Goal: Information Seeking & Learning: Learn about a topic

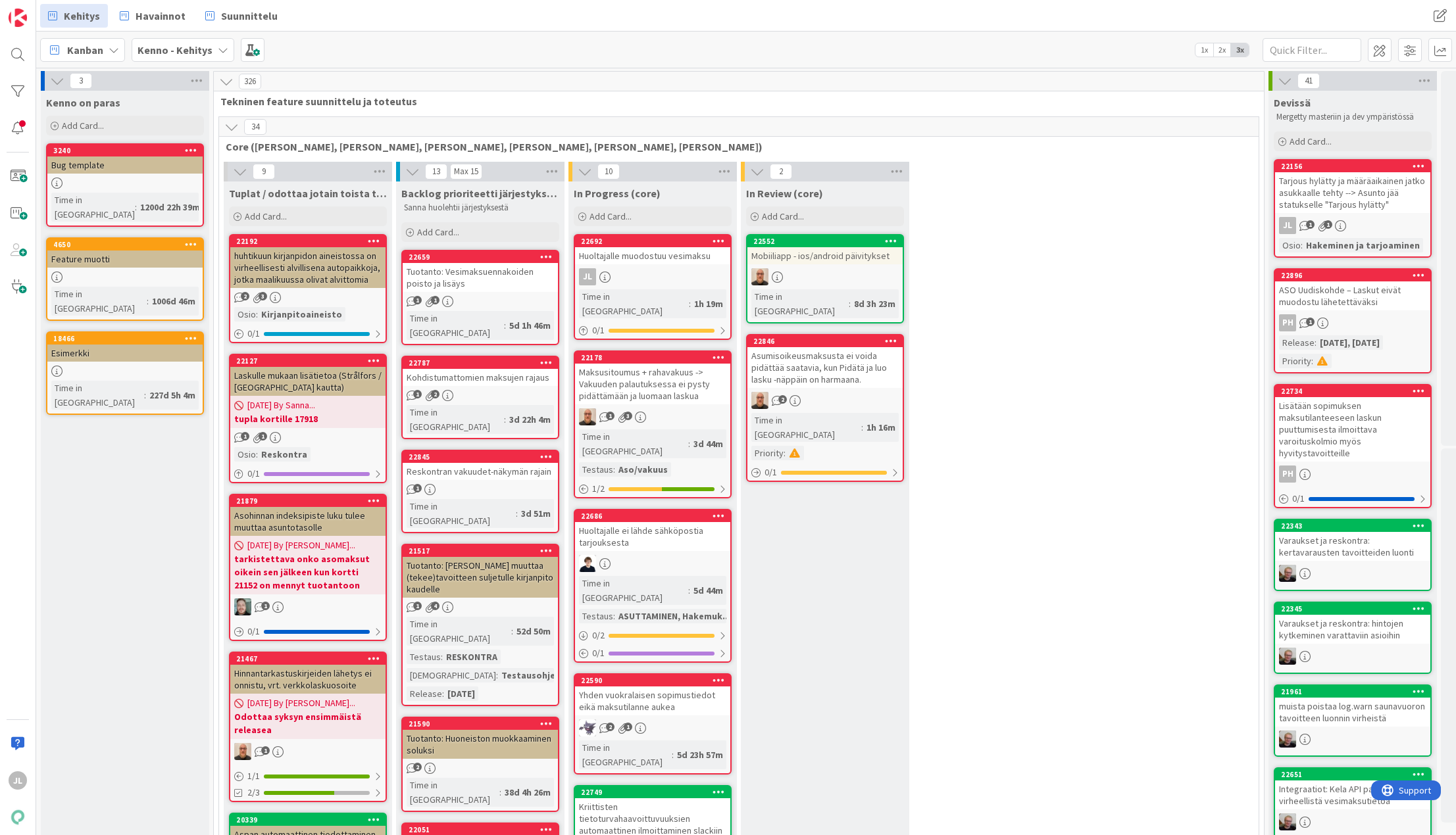
click at [658, 250] on div "Huoltajalle muodostuu vesimaksu" at bounding box center [653, 255] width 155 height 17
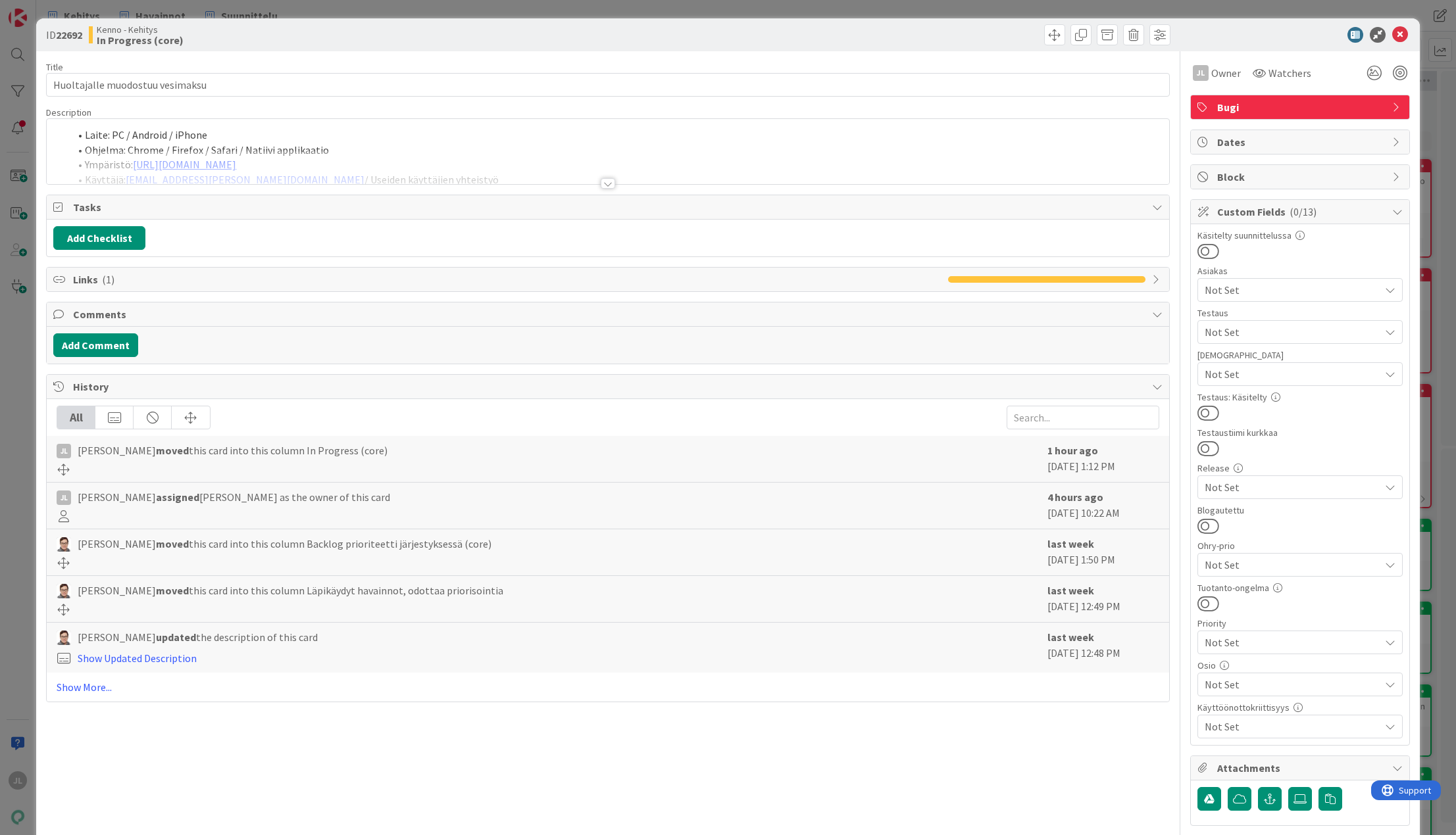
click at [474, 148] on div "Laite: PC / Android / iPhone Ohjelma: Chrome / Firefox / Safari / Natiivi appli…" at bounding box center [607, 151] width 1121 height 65
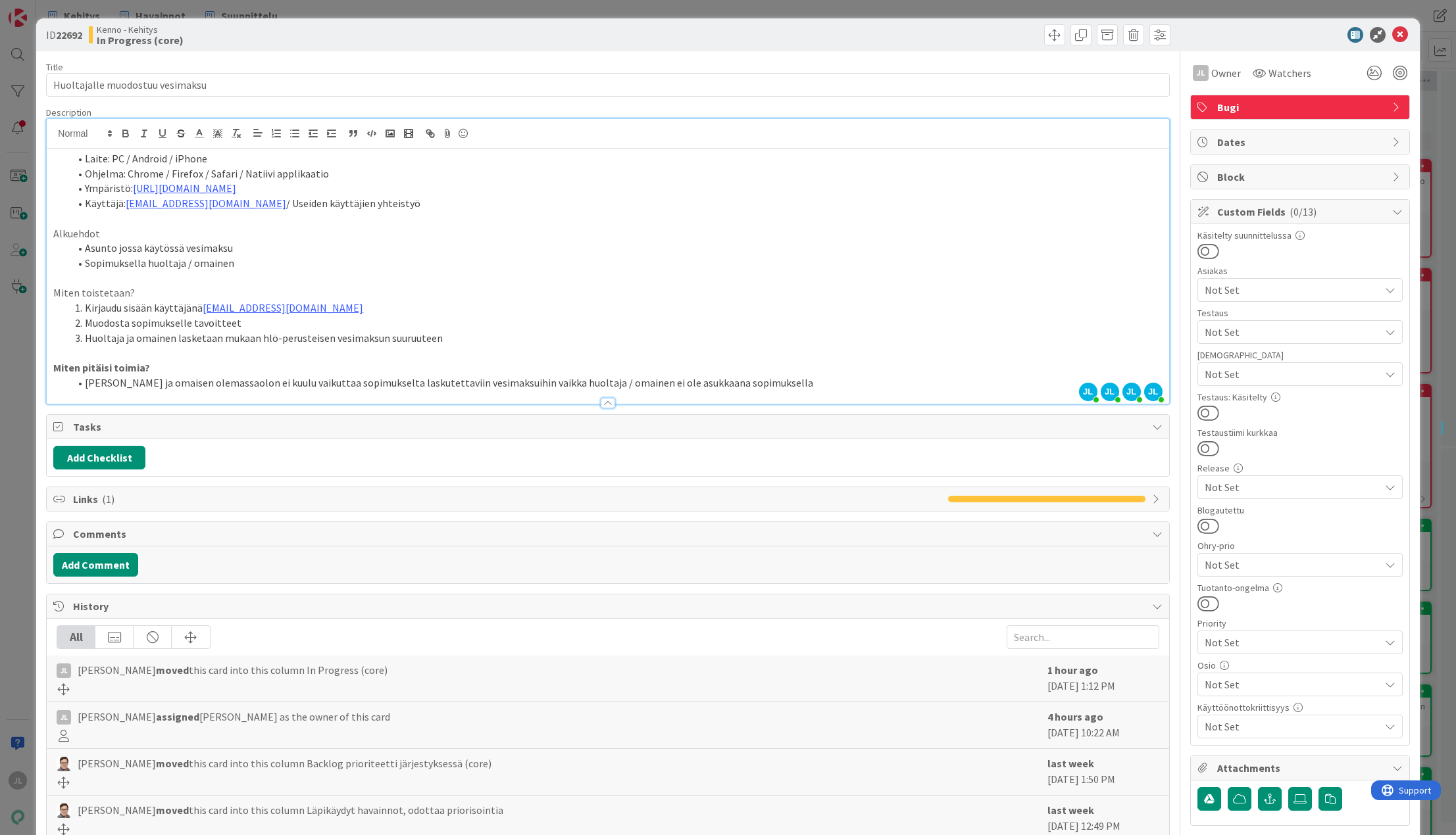
click at [807, 387] on li "[PERSON_NAME] ja omaisen olemassaolon ei kuulu vaikuttaa sopimukselta laskutett…" at bounding box center [615, 383] width 1093 height 15
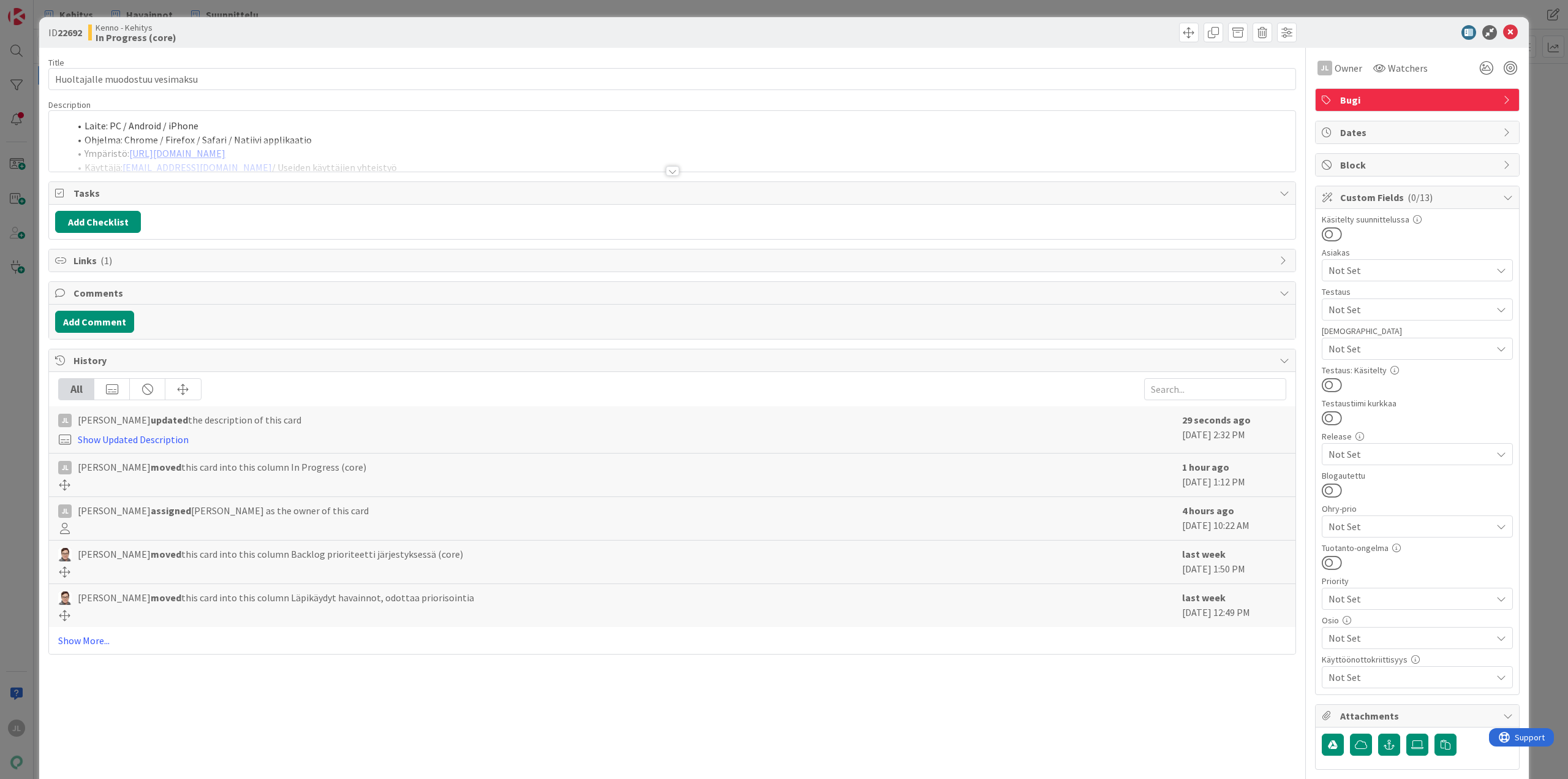
click at [730, 121] on li "Laite: PC / Android / iPhone" at bounding box center [680, 126] width 1220 height 14
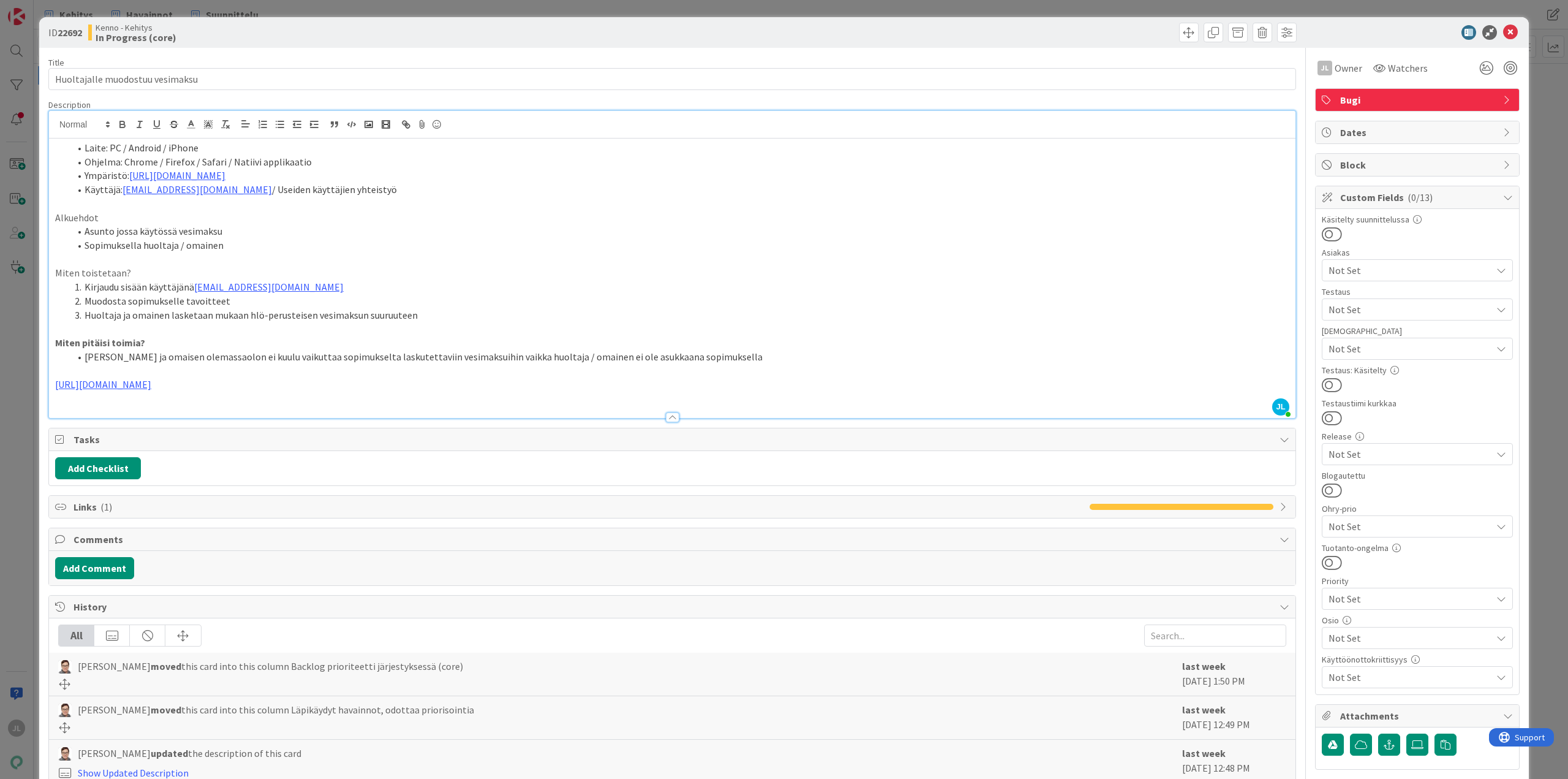
scroll to position [1226, 0]
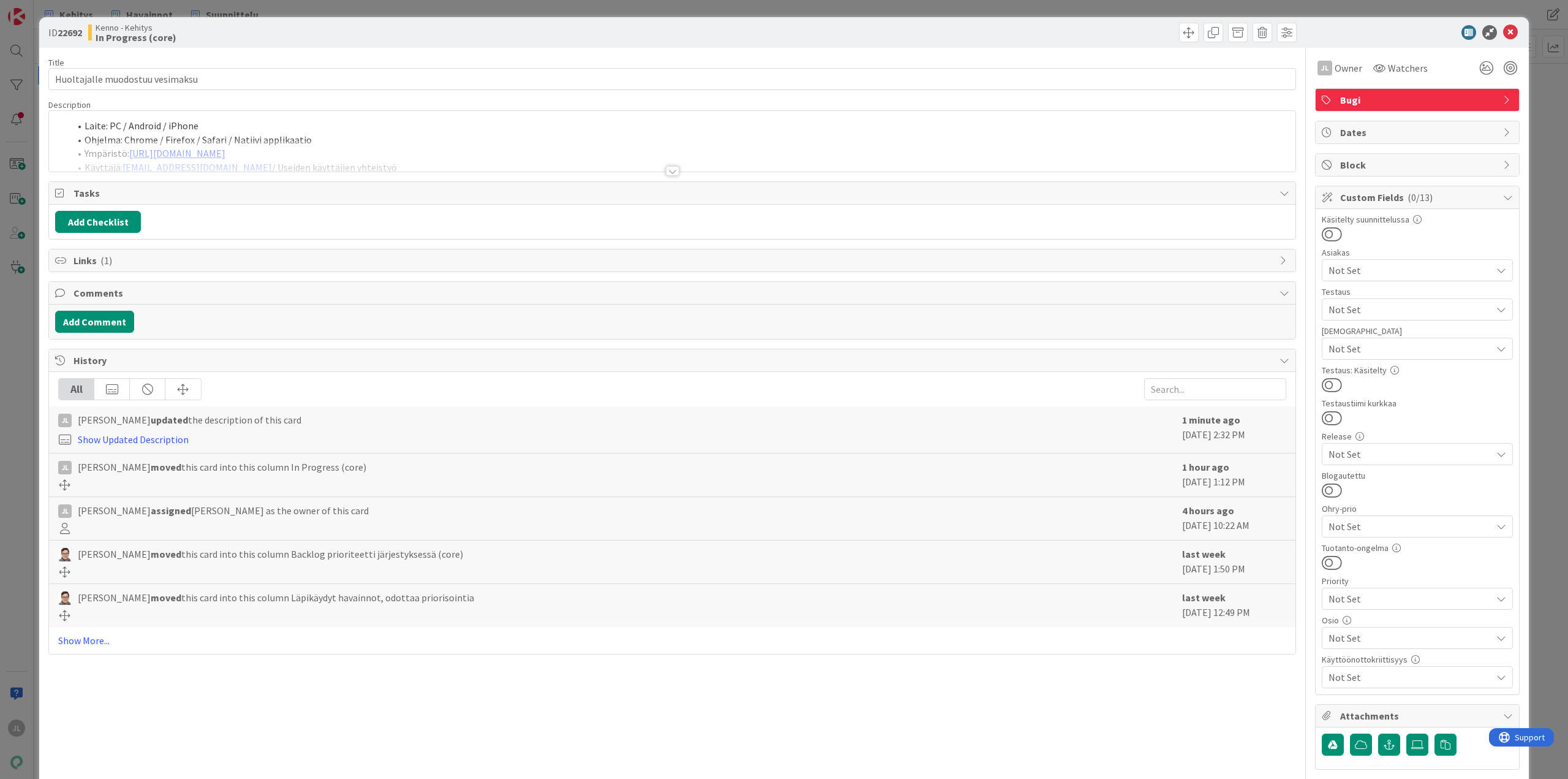
click at [332, 145] on div at bounding box center [672, 156] width 1246 height 31
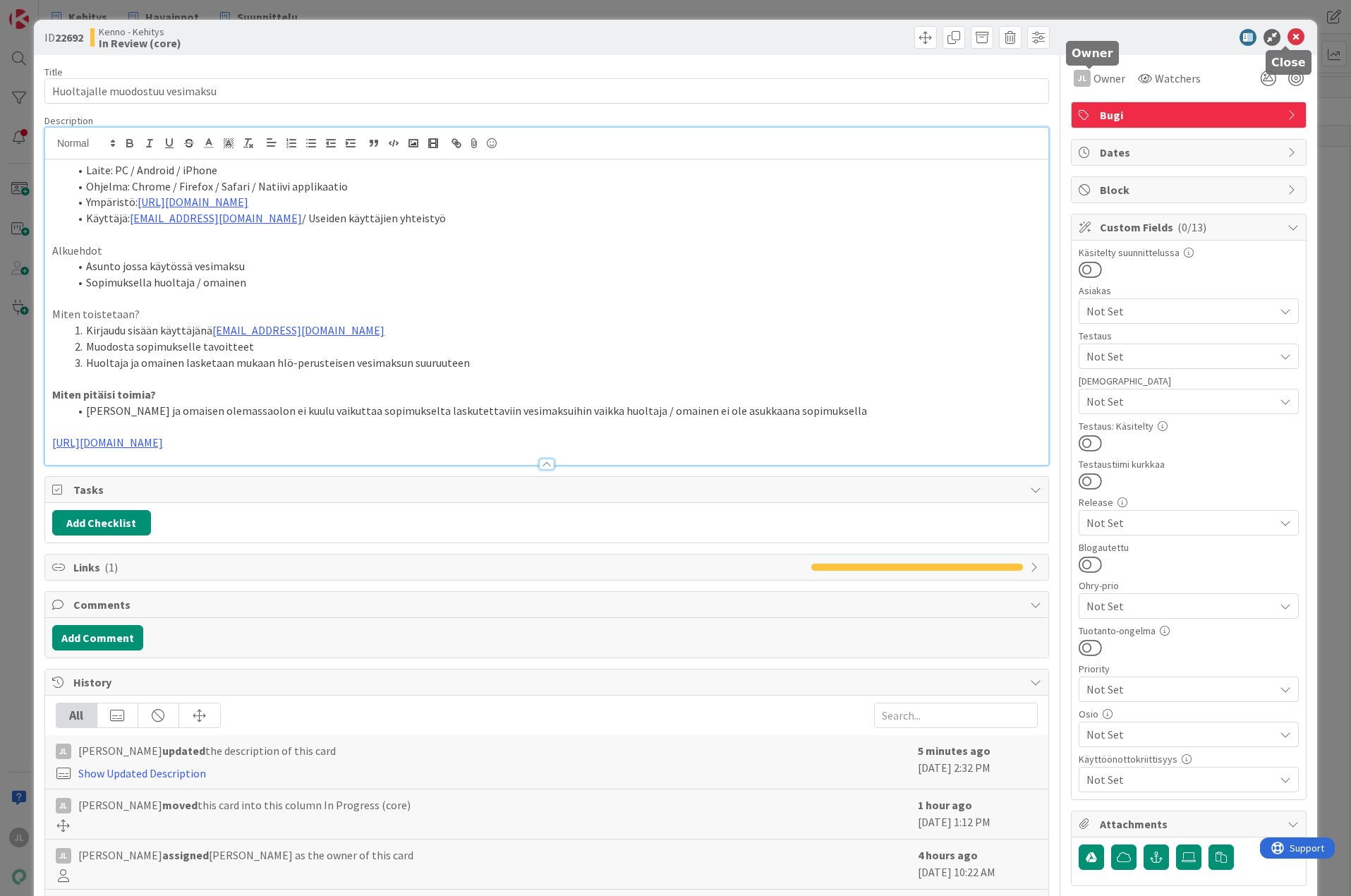
click at [1288, 33] on icon at bounding box center [1296, 37] width 17 height 17
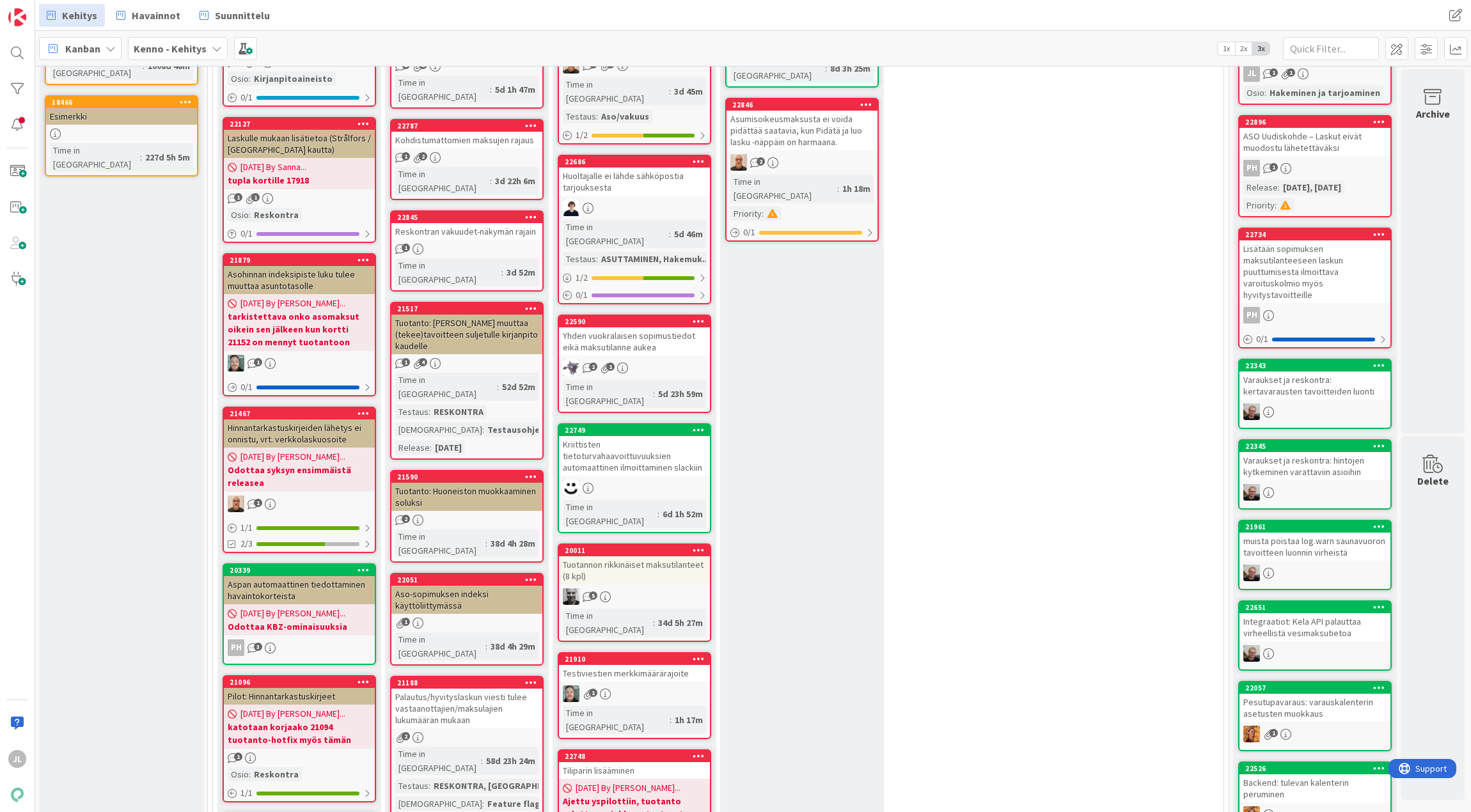
scroll to position [0, 7]
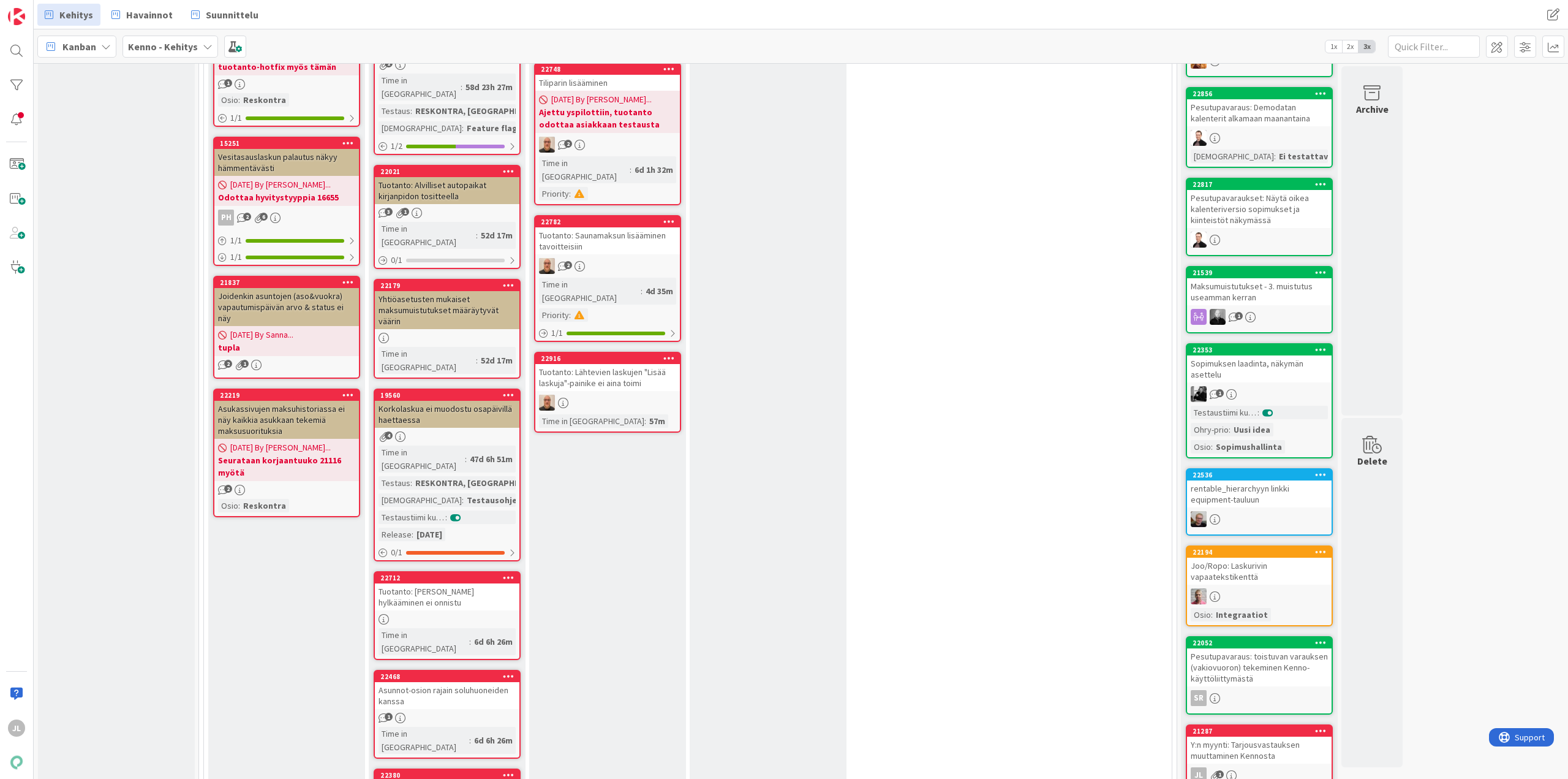
scroll to position [858, 0]
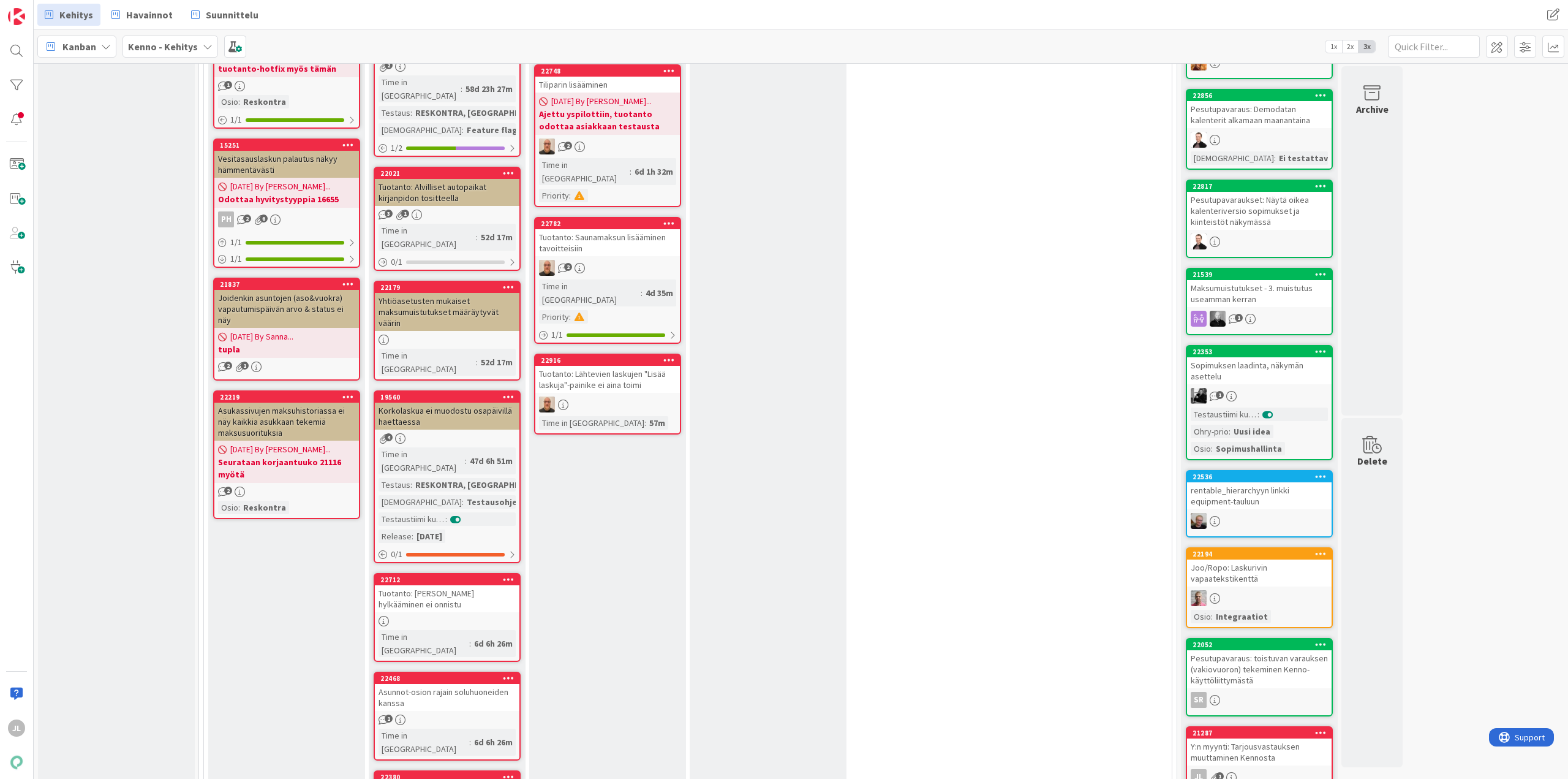
click at [480, 684] on div "Asunnot-osion rajain soluhuoneiden kanssa" at bounding box center [447, 697] width 144 height 27
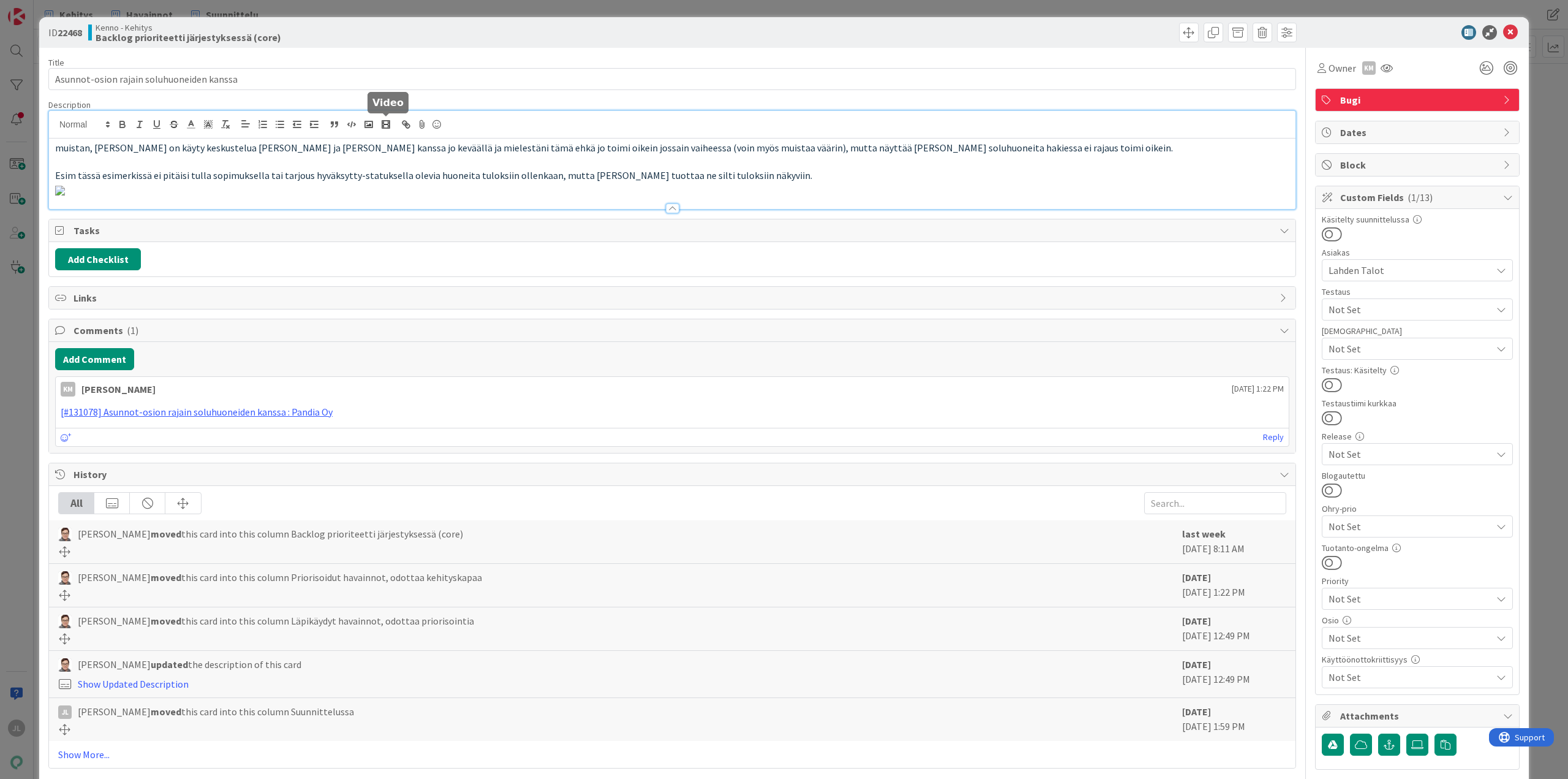
click at [388, 130] on div "muistan, [PERSON_NAME] on käyty keskustelua [PERSON_NAME] ja [PERSON_NAME] kans…" at bounding box center [672, 159] width 1246 height 98
drag, startPoint x: 1123, startPoint y: 75, endPoint x: 966, endPoint y: 1, distance: 173.6
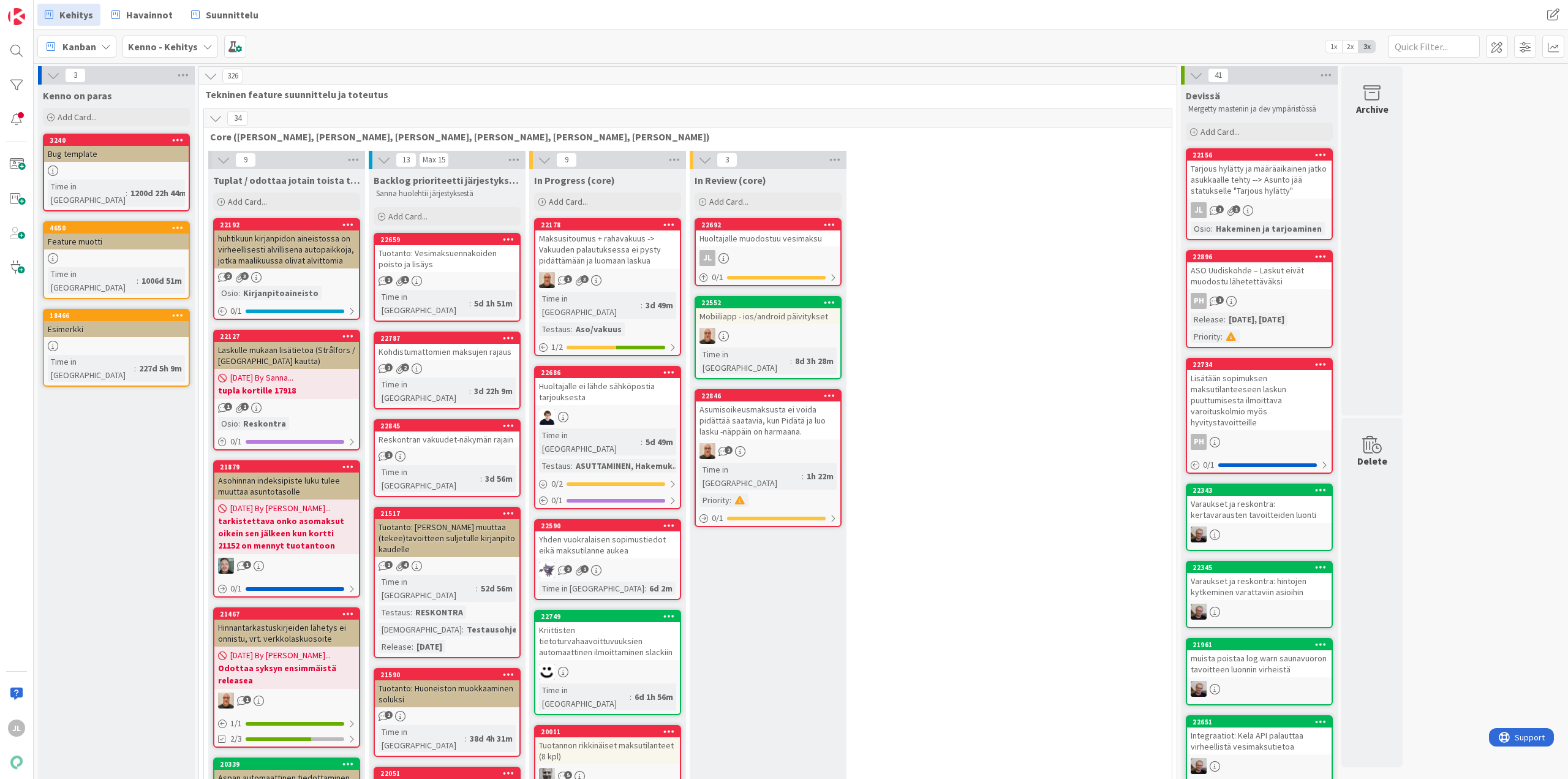
click at [469, 431] on div "Reskontran vakuudet-näkymän rajain" at bounding box center [447, 439] width 144 height 16
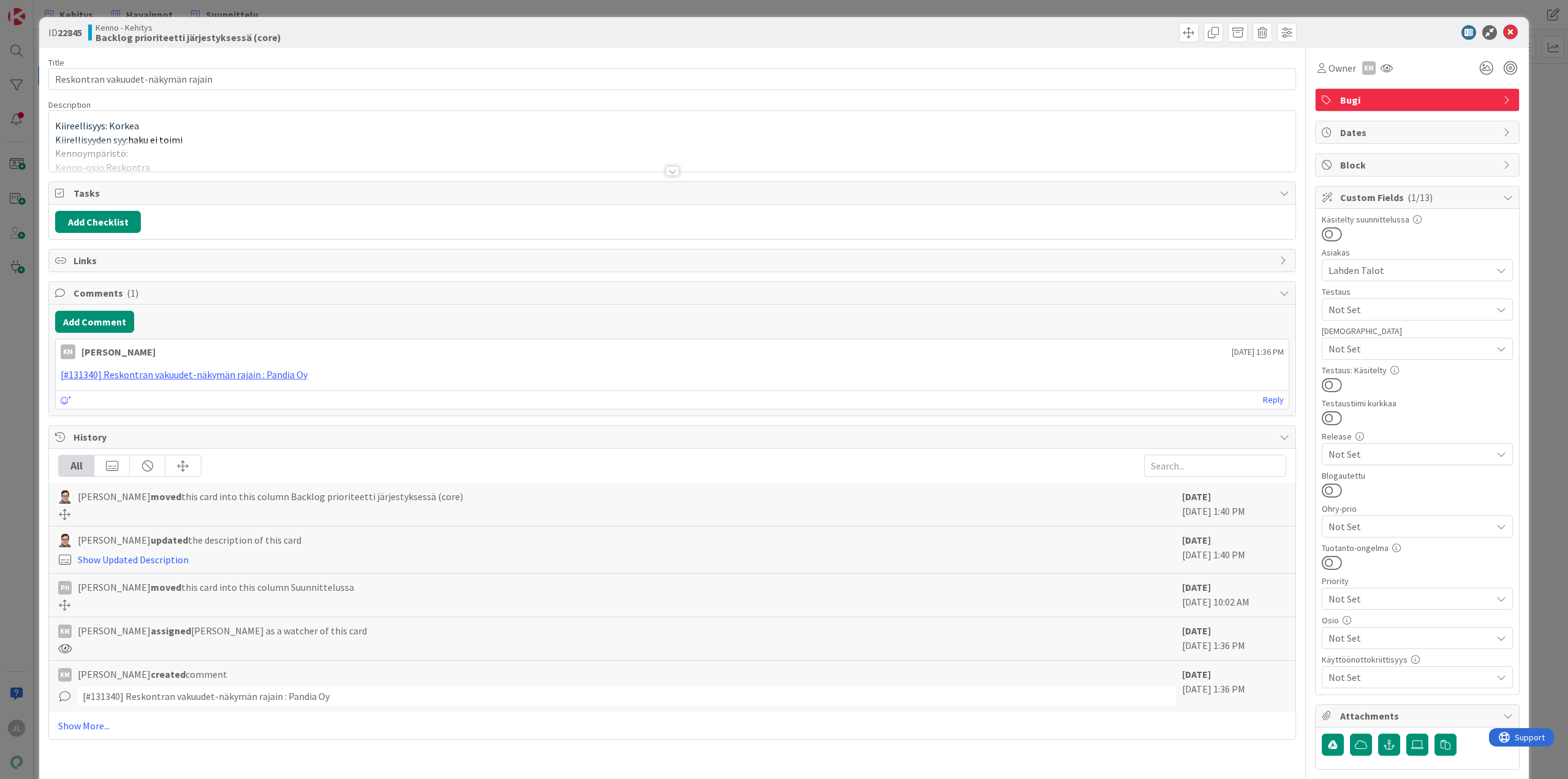
click at [334, 133] on p "Kiirellisyyden syy: haku ei toimi" at bounding box center [672, 140] width 1234 height 14
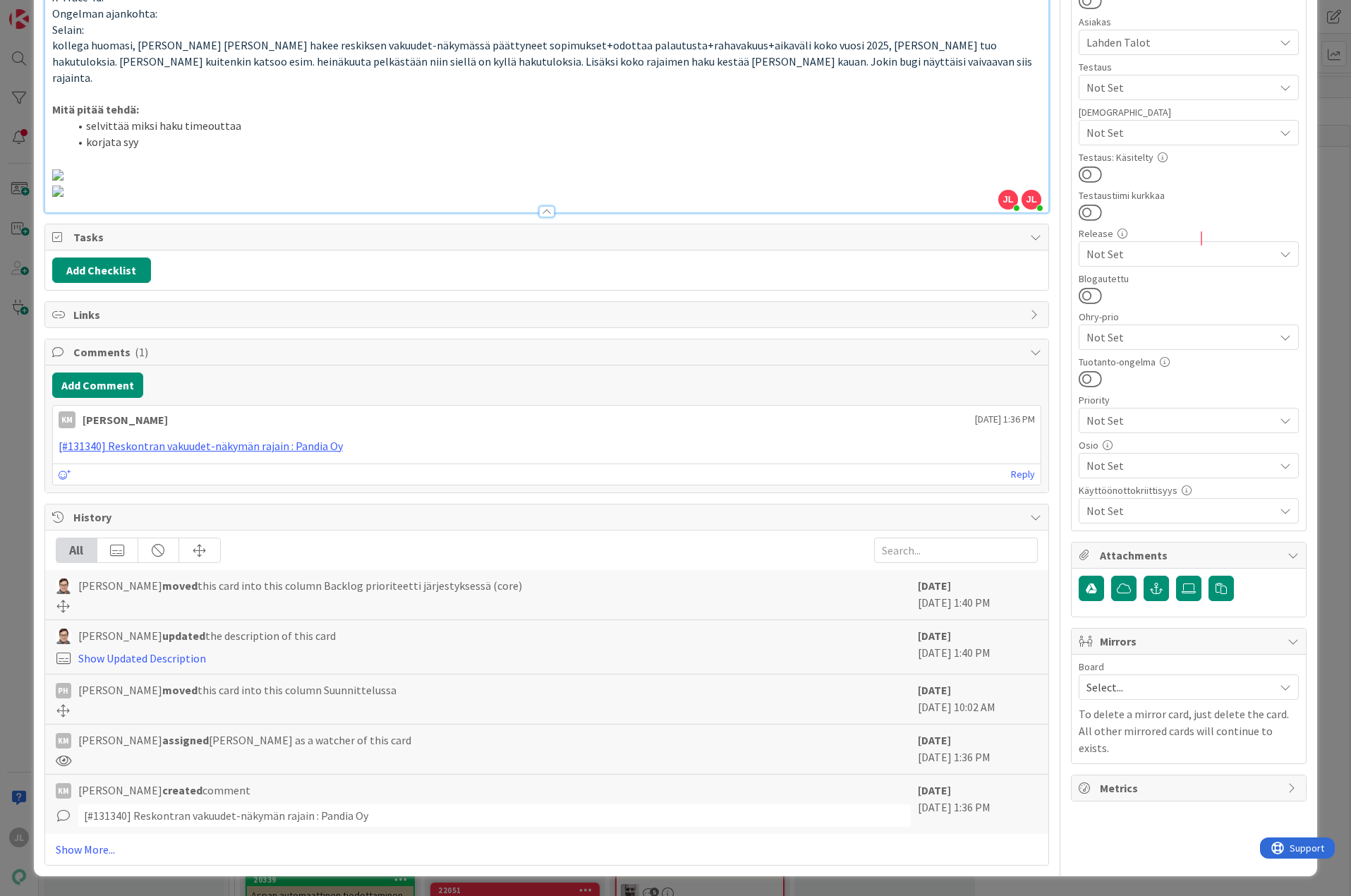
scroll to position [910, 0]
